Goal: Task Accomplishment & Management: Manage account settings

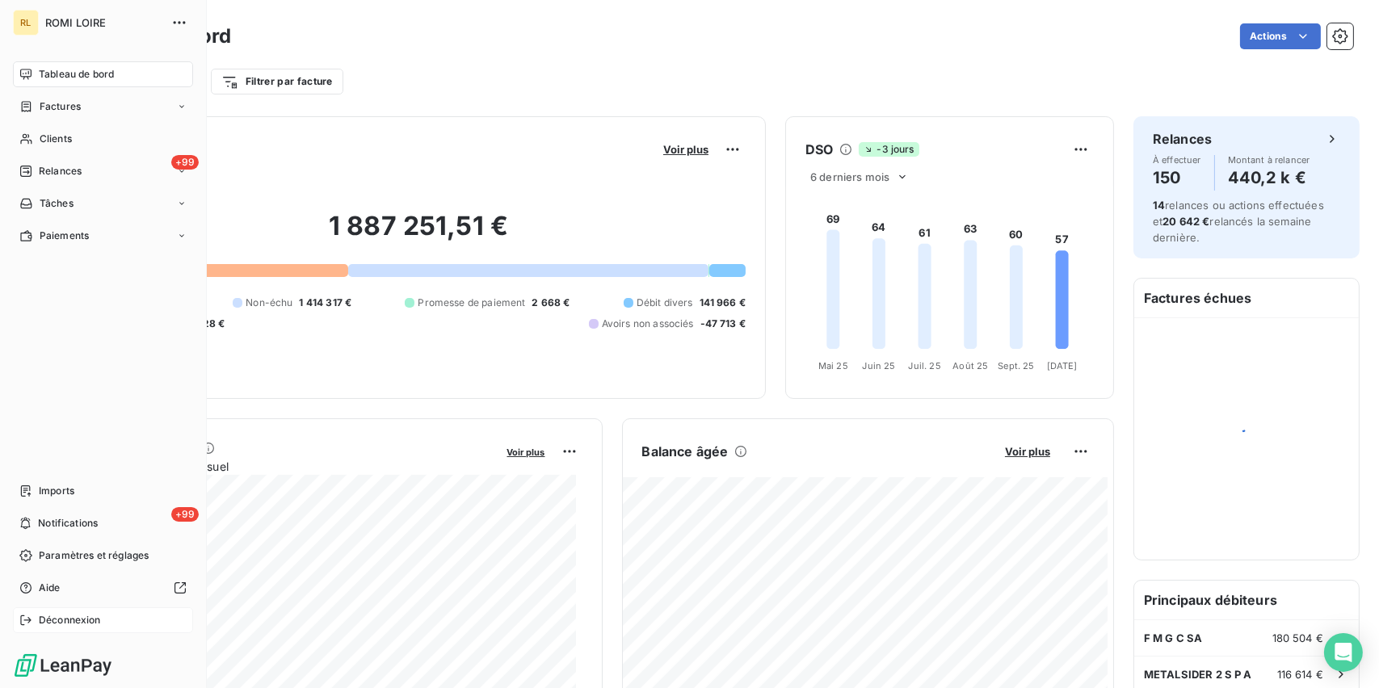
click at [53, 622] on span "Déconnexion" at bounding box center [70, 620] width 62 height 15
